Goal: Information Seeking & Learning: Learn about a topic

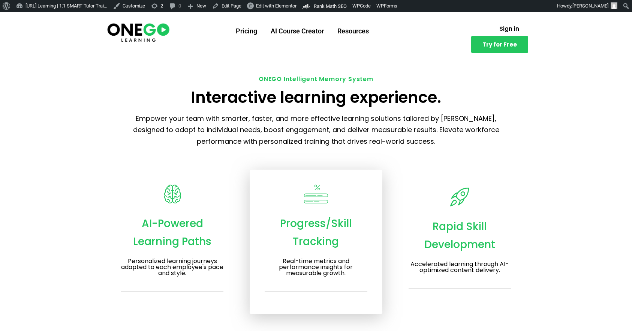
scroll to position [963, 0]
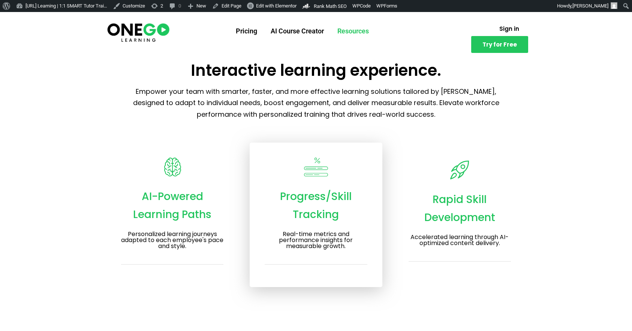
click at [360, 25] on link "Resources" at bounding box center [353, 30] width 45 height 19
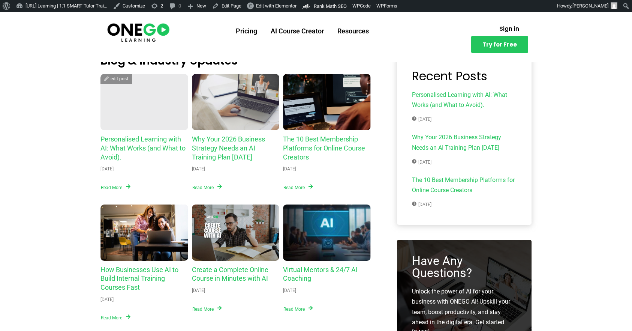
click at [149, 143] on h3 "Personalised Learning with AI: What Works (and What to Avoid)." at bounding box center [144, 148] width 88 height 27
click at [152, 140] on link "Personalised Learning with AI: What Works (and What to Avoid)." at bounding box center [142, 148] width 85 height 26
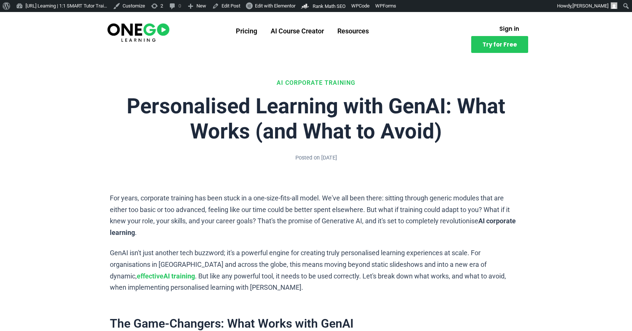
drag, startPoint x: 130, startPoint y: 101, endPoint x: 269, endPoint y: 75, distance: 140.8
click at [140, 100] on h1 "Personalised Learning with GenAI: What Works (and What to Avoid)" at bounding box center [316, 119] width 412 height 50
drag, startPoint x: 307, startPoint y: 81, endPoint x: 366, endPoint y: 81, distance: 59.2
click at [366, 81] on p "AI Corporate Training" at bounding box center [316, 83] width 412 height 10
copy p "AI Corporate Training"
